Goal: Information Seeking & Learning: Find specific fact

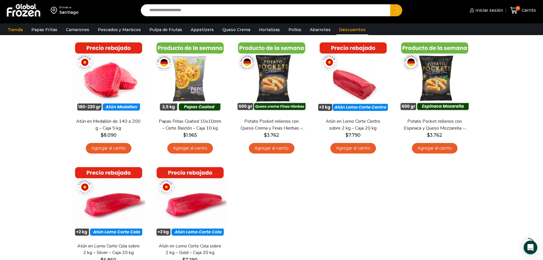
type input "**********"
click at [390, 4] on button "Search" at bounding box center [396, 10] width 12 height 12
